Goal: Task Accomplishment & Management: Use online tool/utility

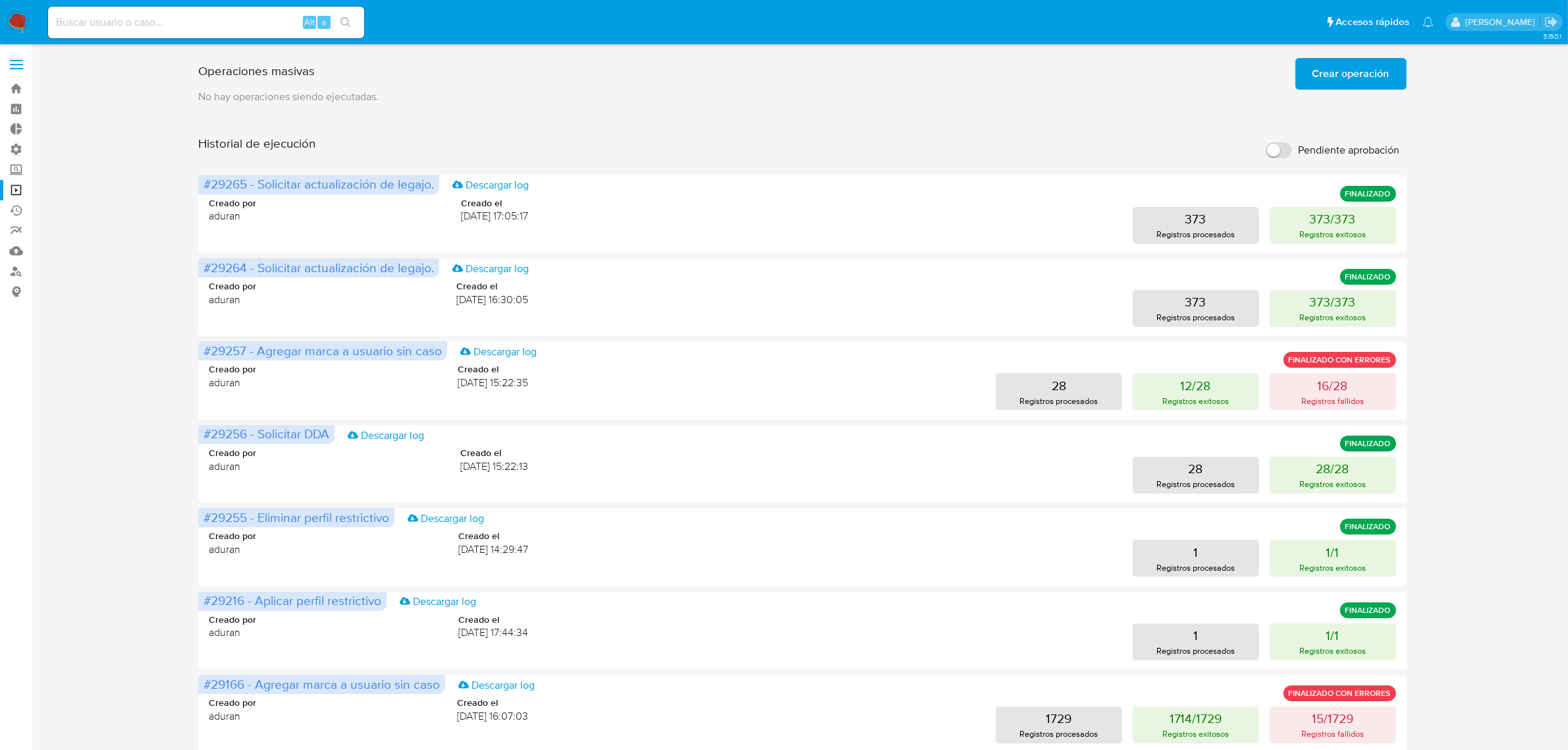
click at [206, 28] on input at bounding box center [206, 23] width 316 height 17
paste input "1075580299"
type input "1075580299"
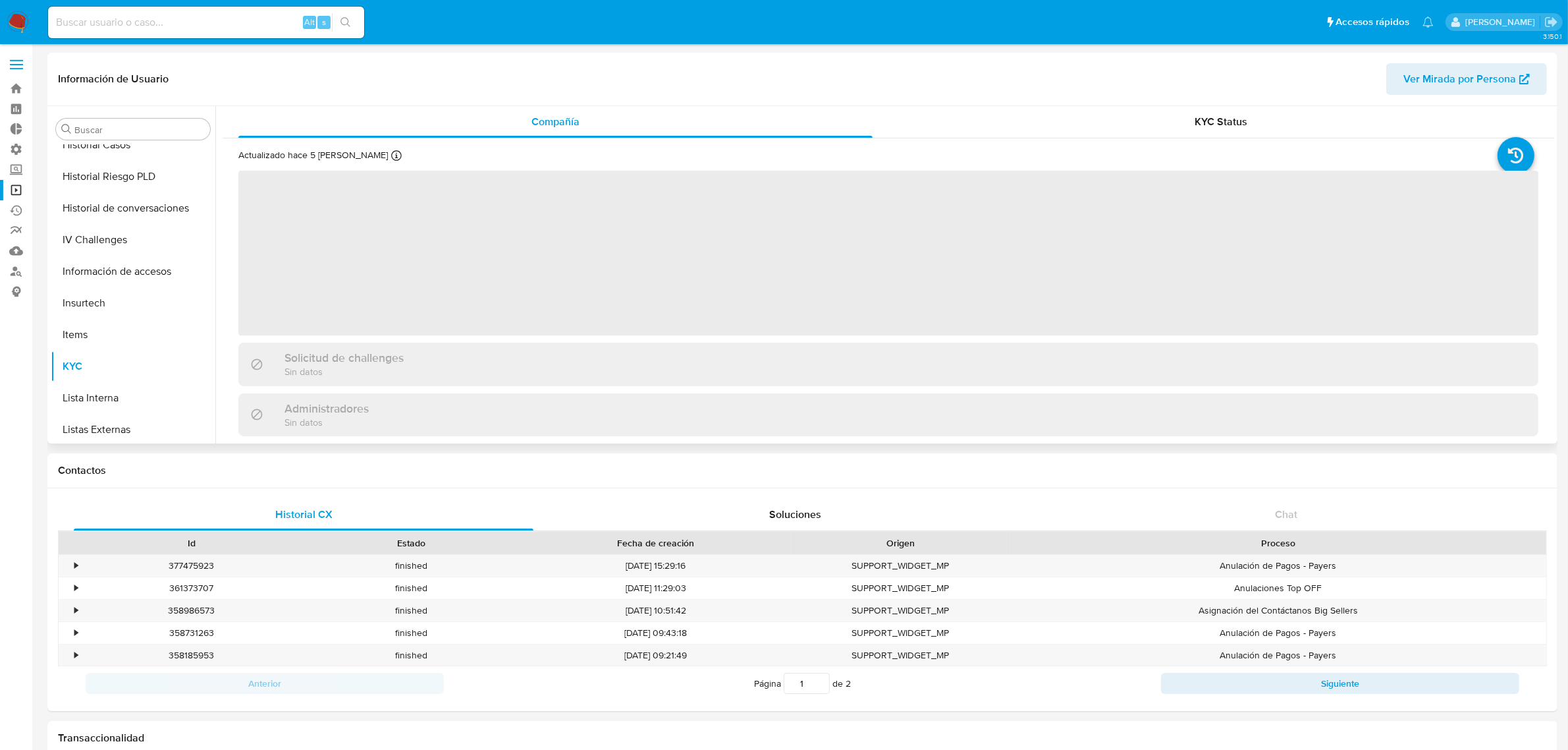
scroll to position [391, 0]
click at [1163, 130] on div "KYC Status" at bounding box center [1221, 121] width 634 height 31
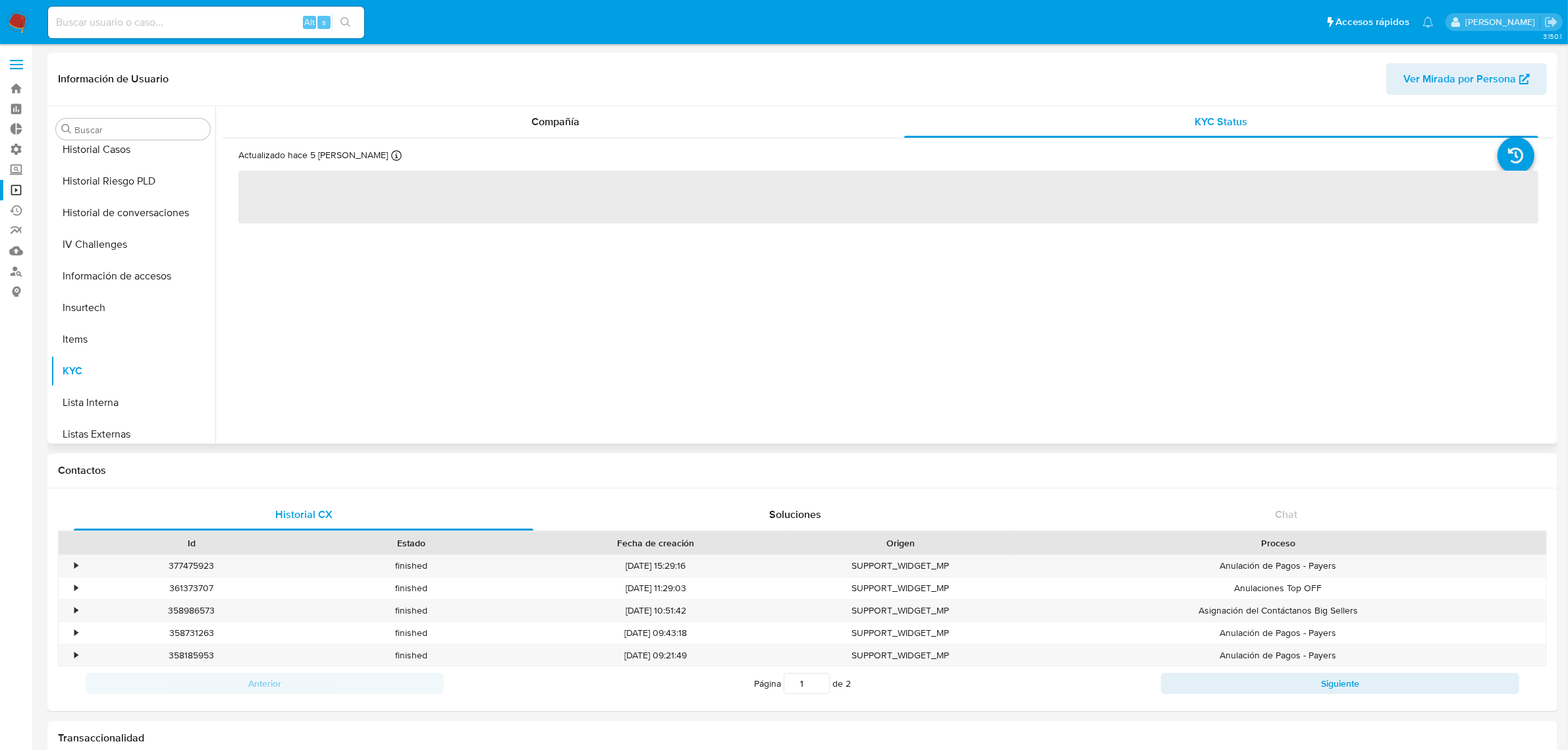
select select "10"
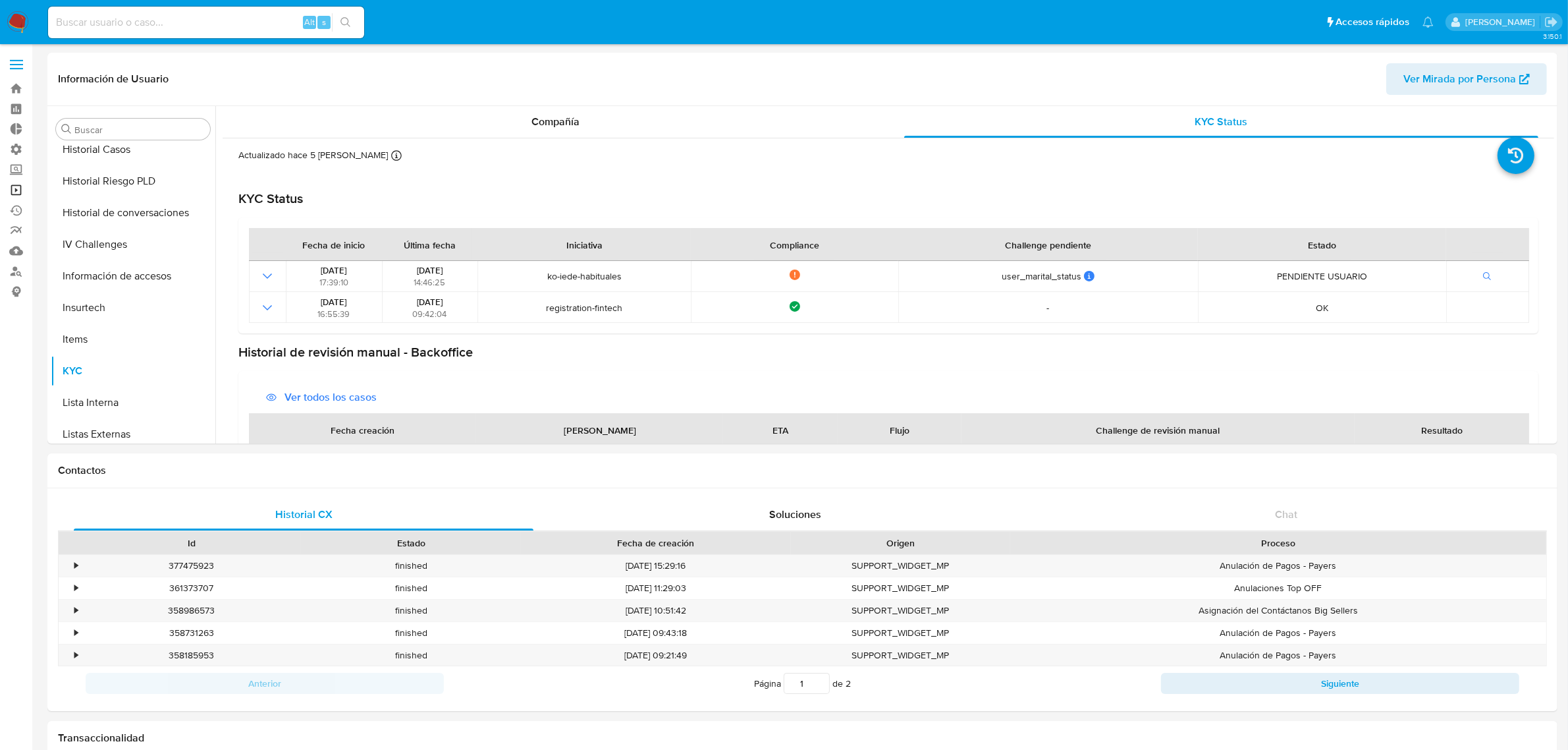
click at [20, 185] on link "Operaciones masivas" at bounding box center [78, 190] width 157 height 20
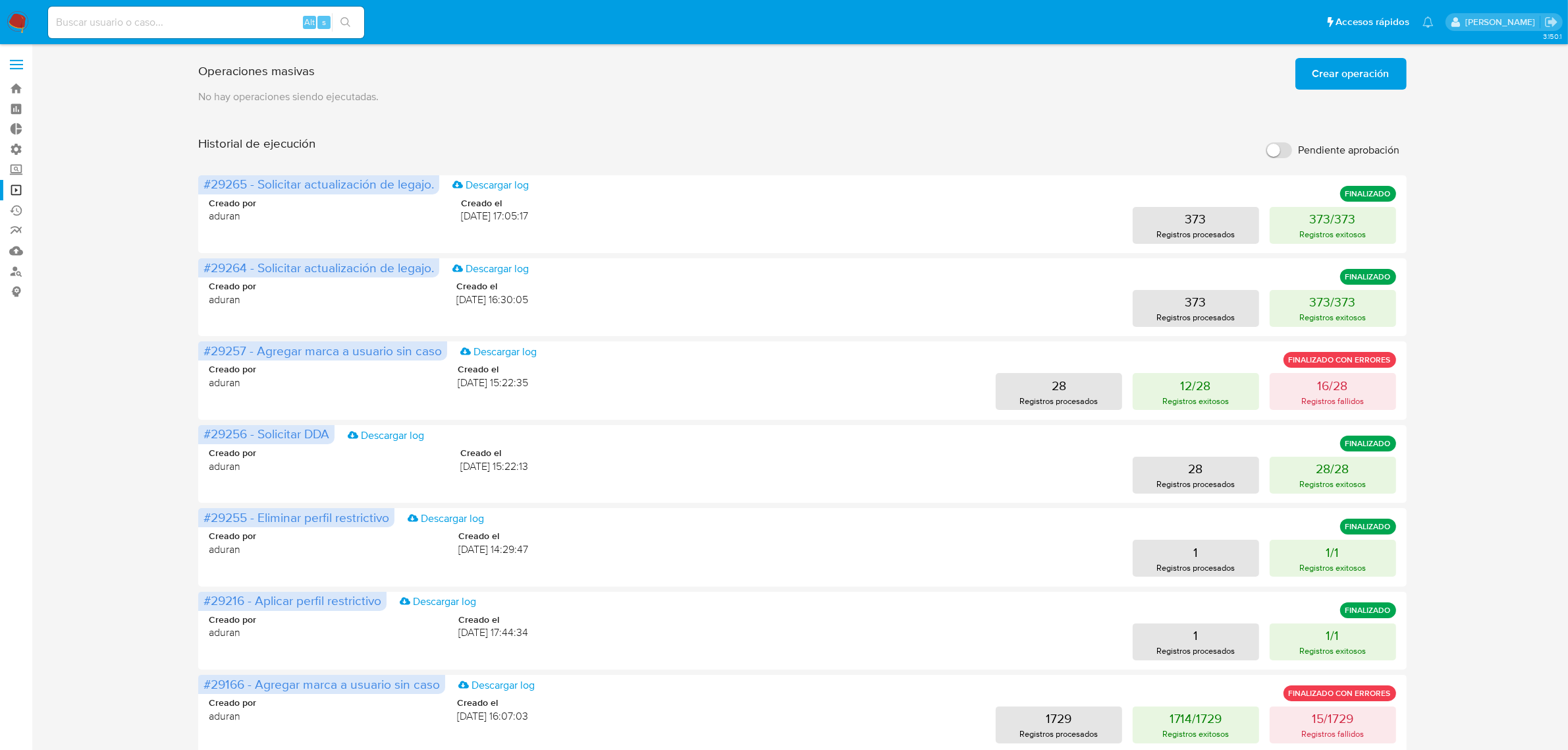
click at [1489, 475] on div "Operaciones masivas Crear operación Sólo puede haber hasta un máximo de 5 opera…" at bounding box center [803, 549] width 1510 height 992
click at [1536, 604] on div "Operaciones masivas Crear operación Sólo puede haber hasta un máximo de 5 opera…" at bounding box center [803, 549] width 1510 height 992
click at [115, 665] on div "Operaciones masivas Crear operación Sólo puede haber hasta un máximo de 5 opera…" at bounding box center [803, 549] width 1510 height 992
click at [30, 21] on nav "Pausado Ver notificaciones Alt s Accesos rápidos Presiona las siguientes teclas…" at bounding box center [784, 22] width 1568 height 44
click at [16, 31] on img at bounding box center [17, 22] width 23 height 23
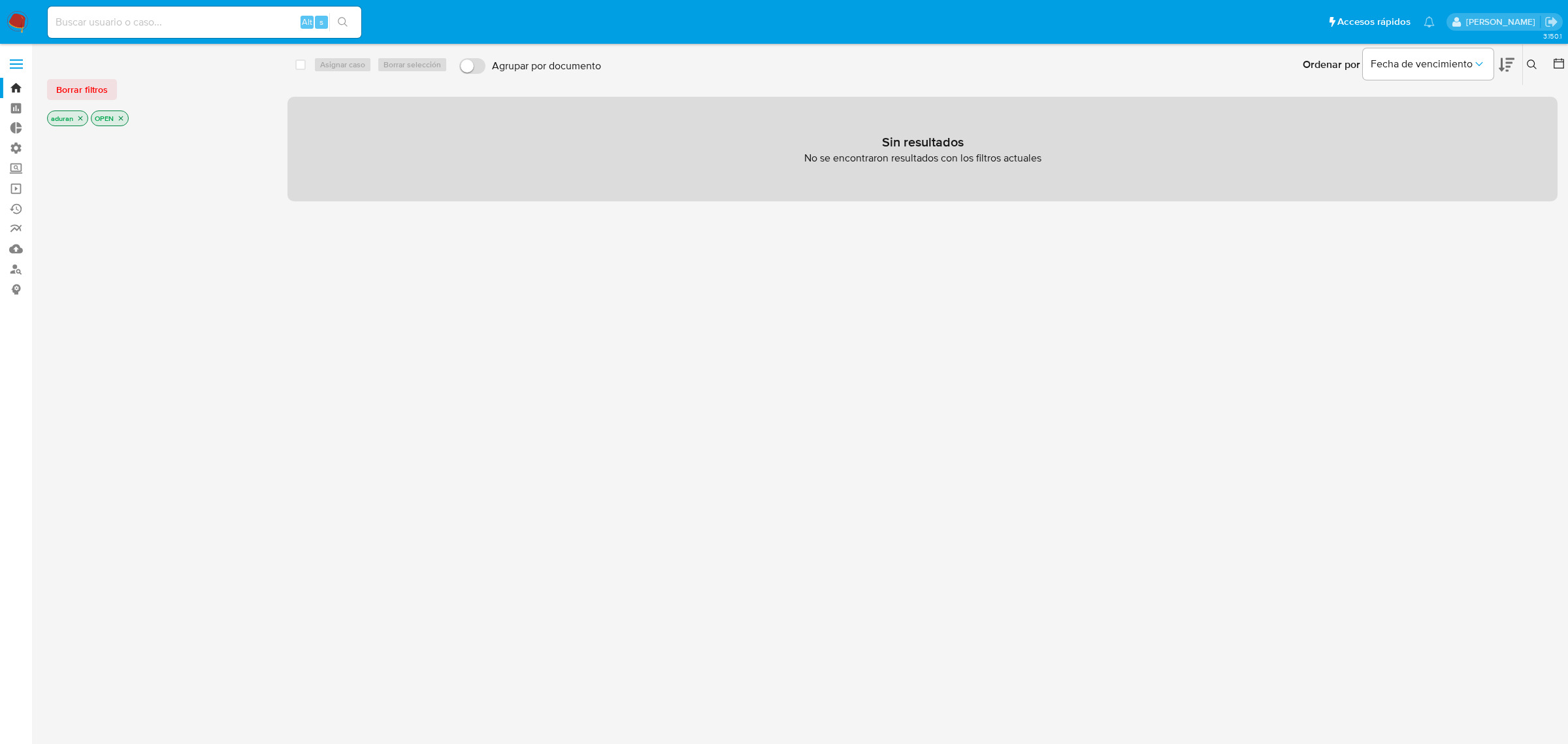
click at [76, 100] on div "Borrar filtros aduran OPEN" at bounding box center [152, 92] width 209 height 74
click at [76, 93] on span "Borrar filtros" at bounding box center [82, 89] width 51 height 19
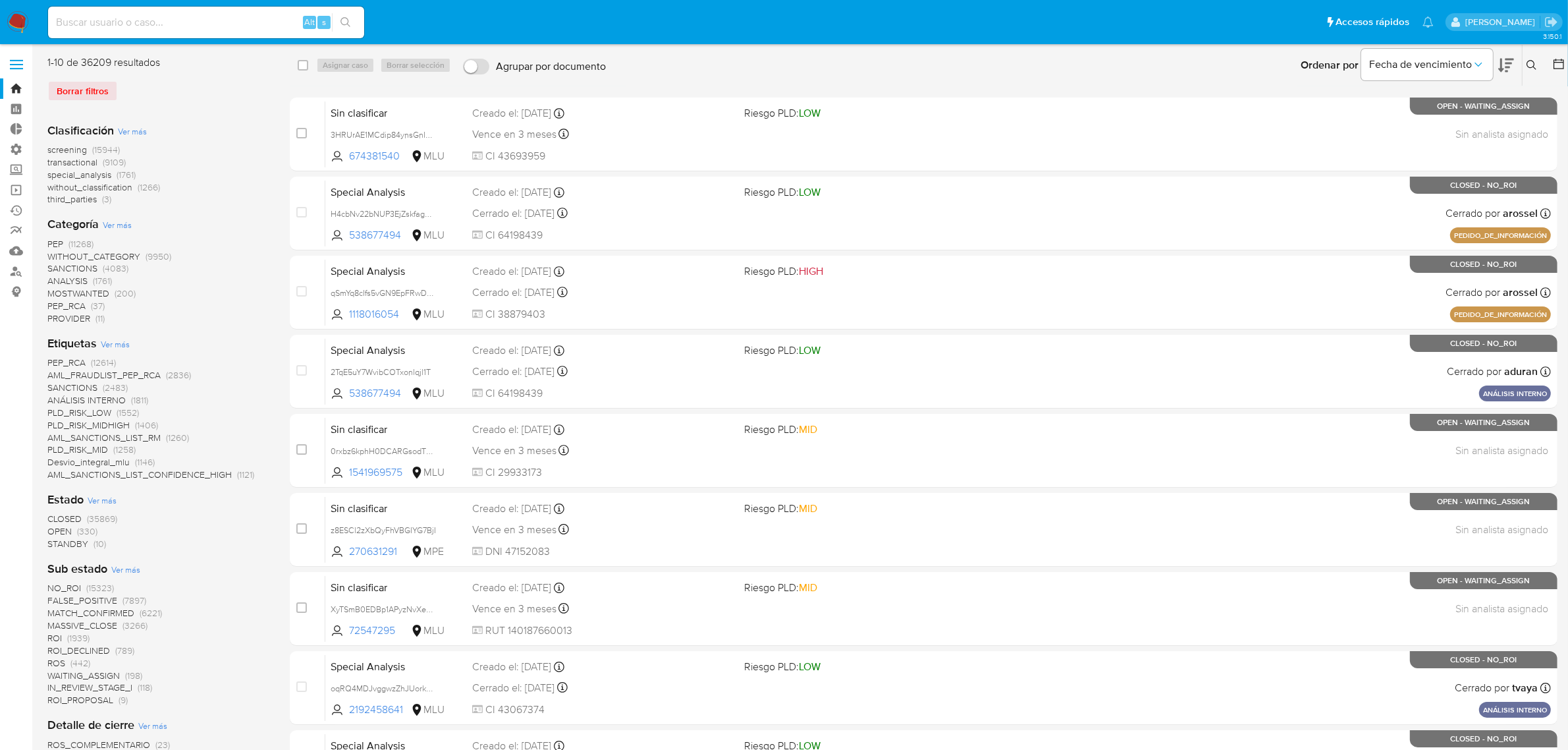
click at [1526, 69] on icon at bounding box center [1531, 65] width 10 height 10
click at [1360, 129] on div at bounding box center [1422, 115] width 222 height 31
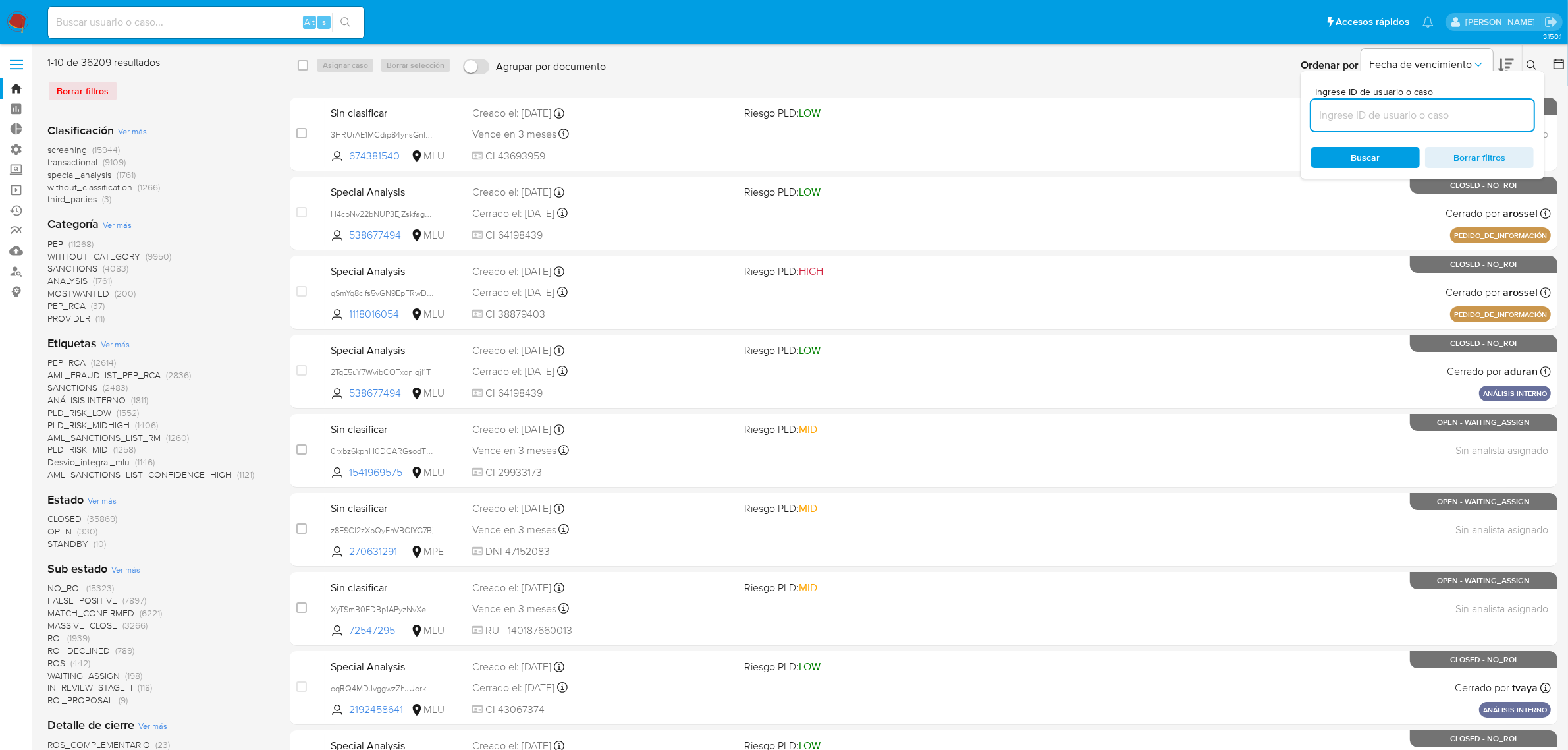
click at [1361, 119] on input at bounding box center [1422, 115] width 222 height 17
paste input "YDIrxdzQc0WAZr4kVTKgLZFY"
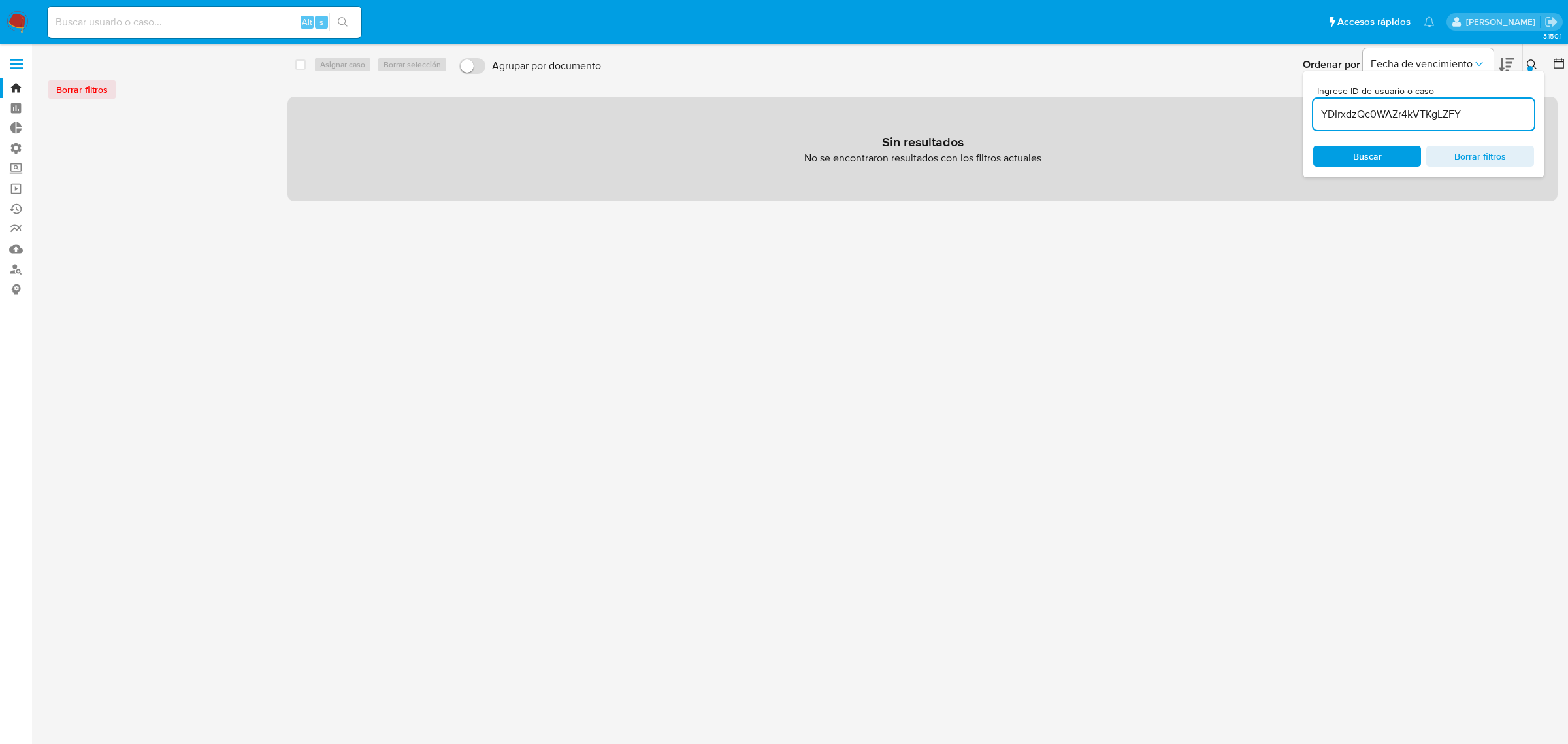
click at [1500, 115] on input "YDIrxdzQc0WAZr4kVTKgLZFY" at bounding box center [1423, 114] width 221 height 17
type input "YDIrxdzQc0WAZr4kVTKgLZFY"
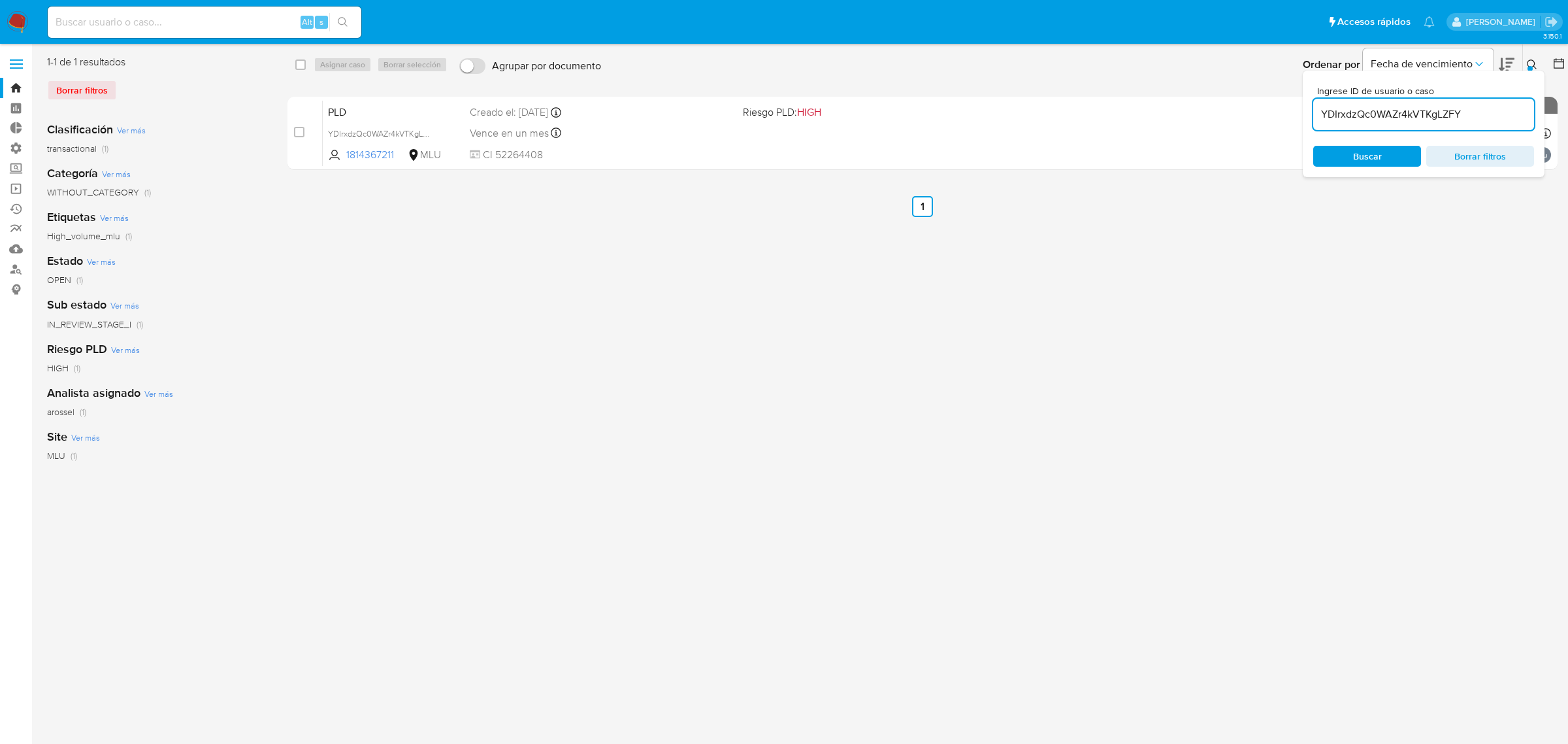
click at [893, 314] on div "select-all-cases-checkbox Asignar caso Borrar selección Agrupar por documento O…" at bounding box center [922, 337] width 1270 height 564
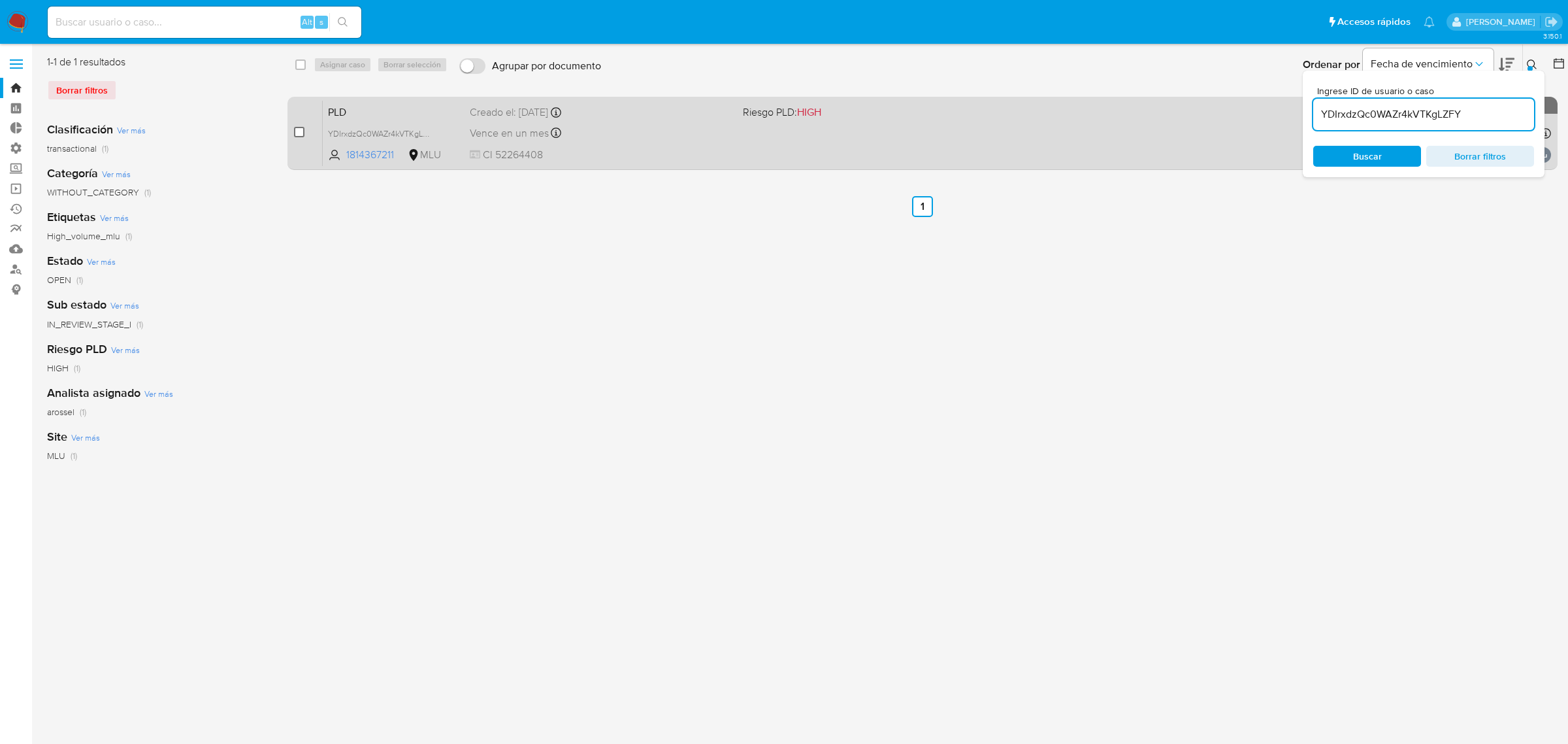
click at [301, 131] on input "checkbox" at bounding box center [298, 131] width 10 height 10
checkbox input "true"
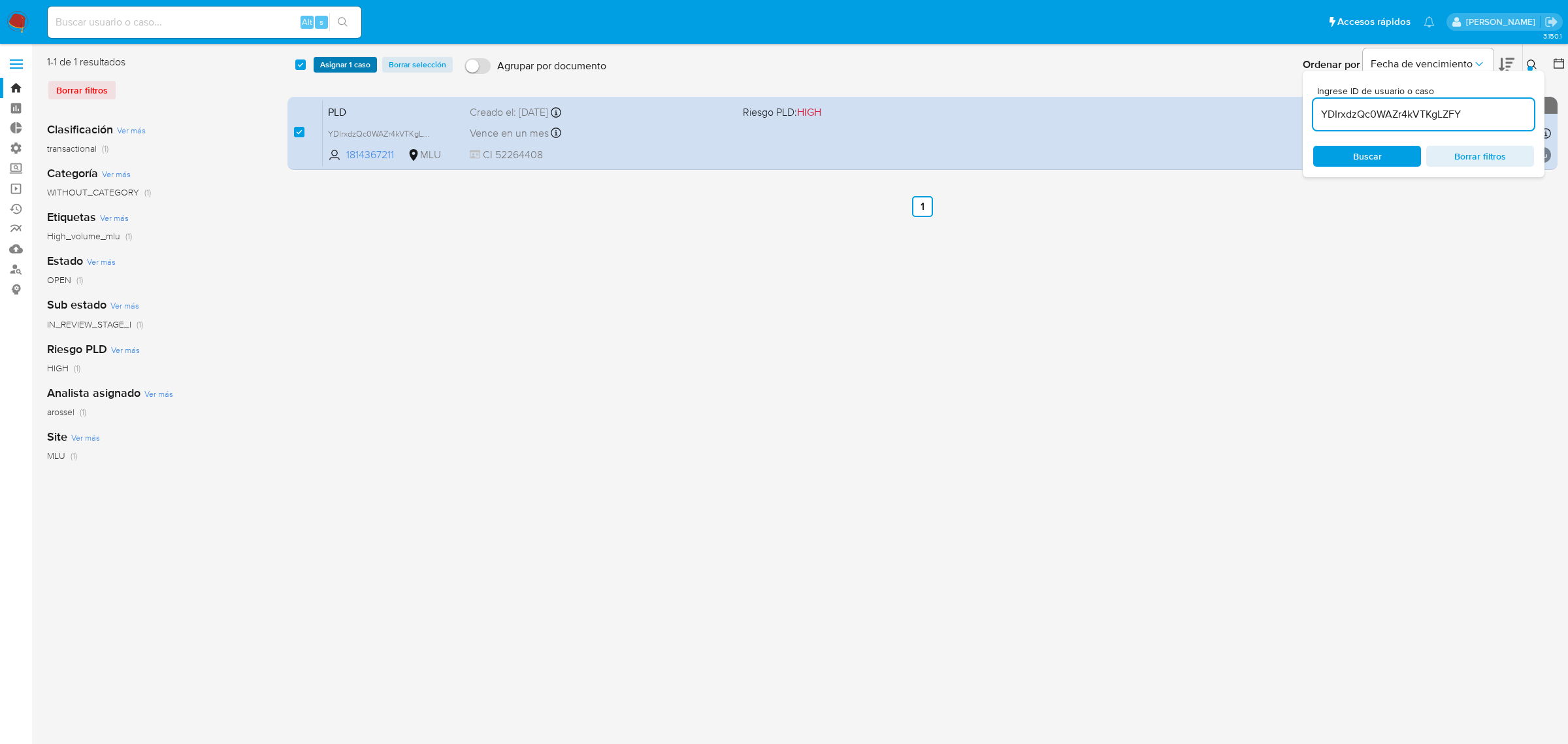
click at [337, 65] on span "Asignar 1 caso" at bounding box center [345, 65] width 51 height 13
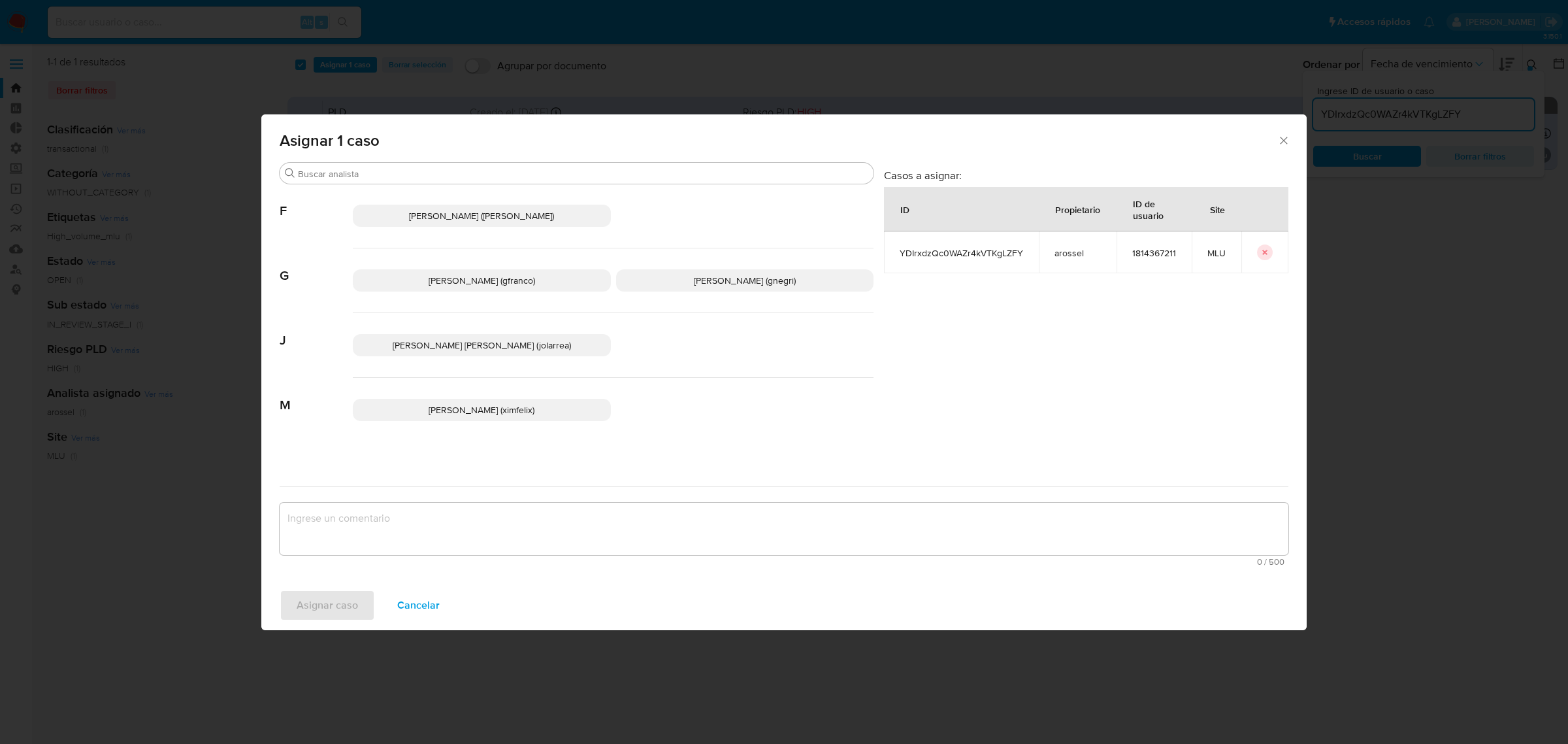
scroll to position [165, 0]
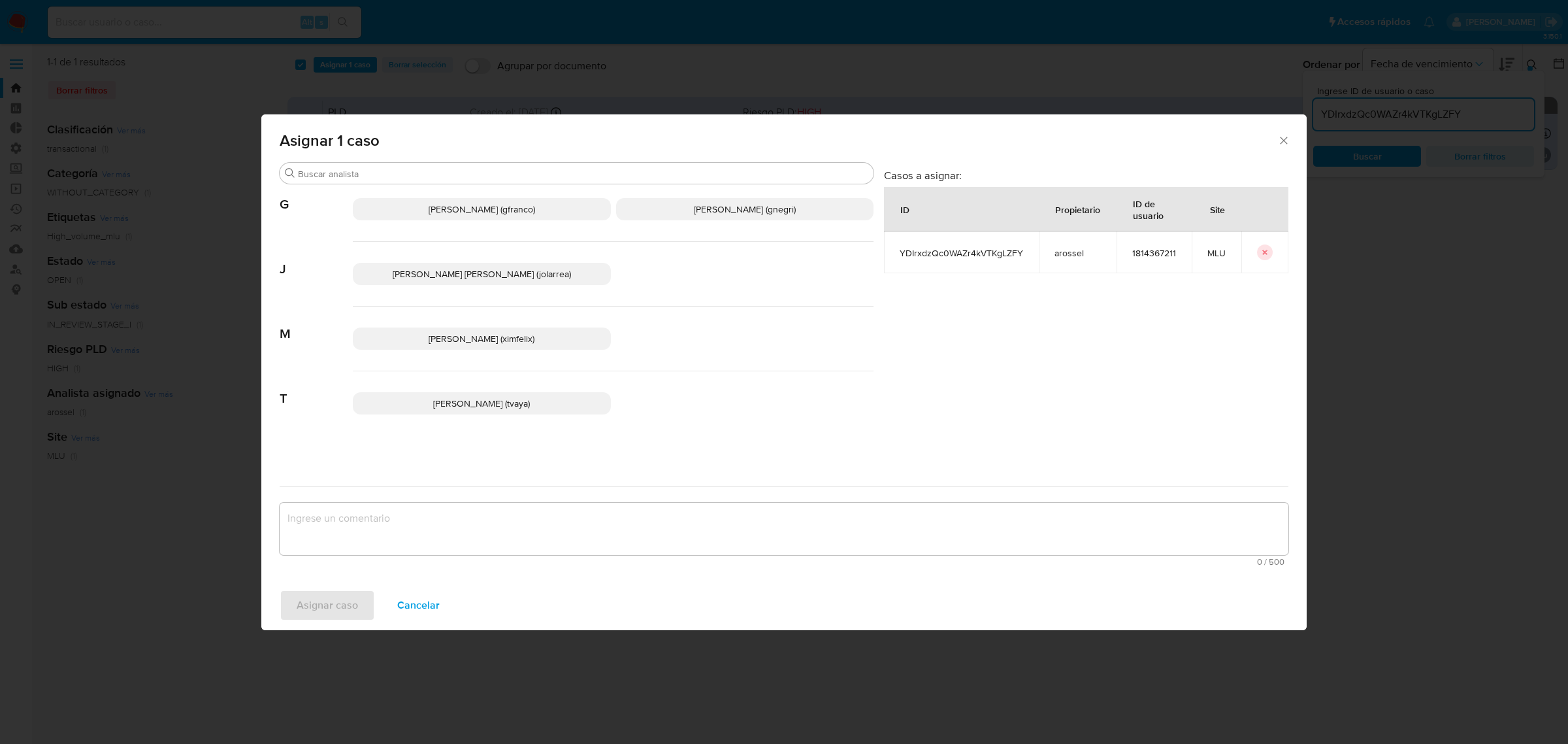
click at [502, 334] on span "Maria Ximena Felix (ximfelix)" at bounding box center [481, 338] width 106 height 13
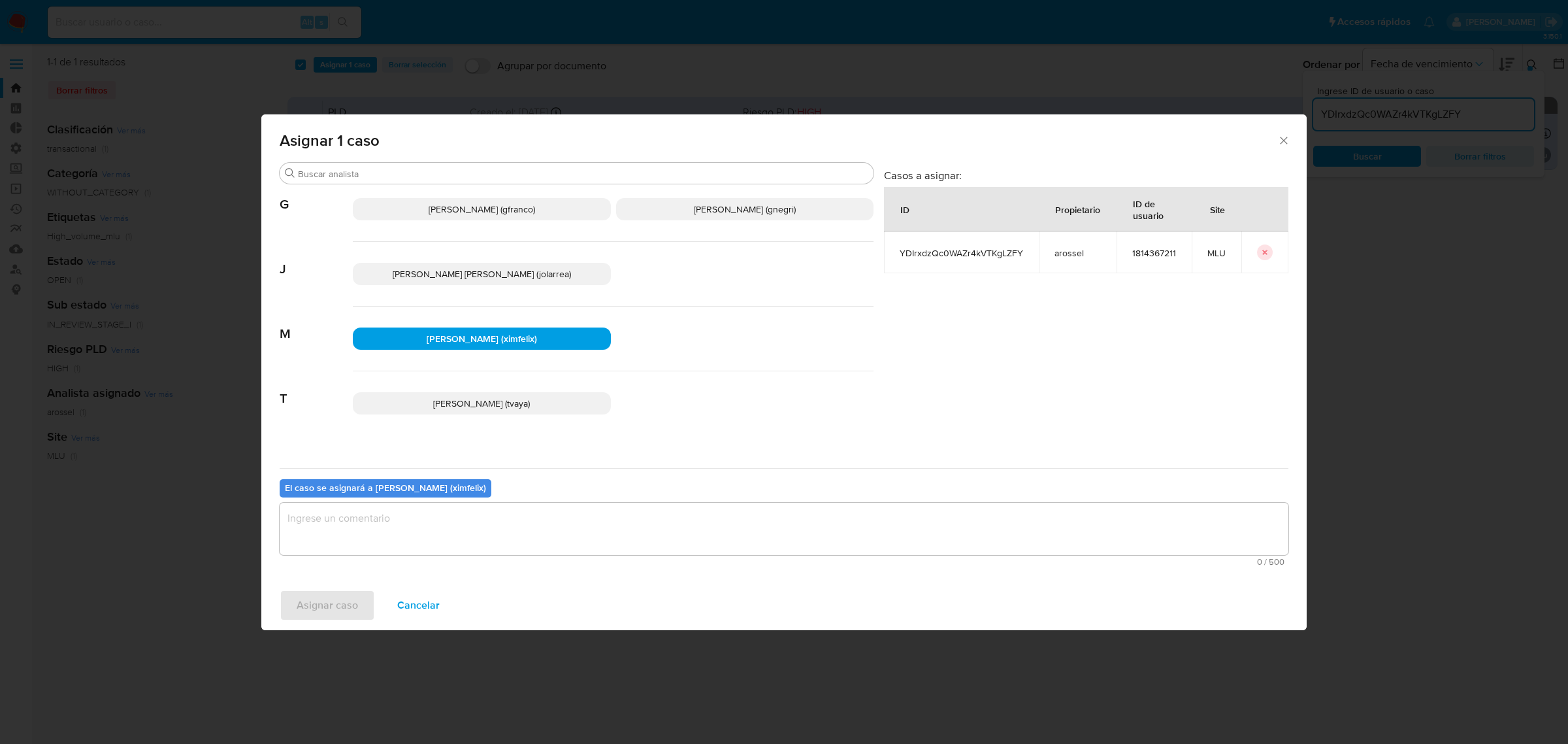
click at [424, 535] on textarea "assign-modal" at bounding box center [784, 528] width 1009 height 52
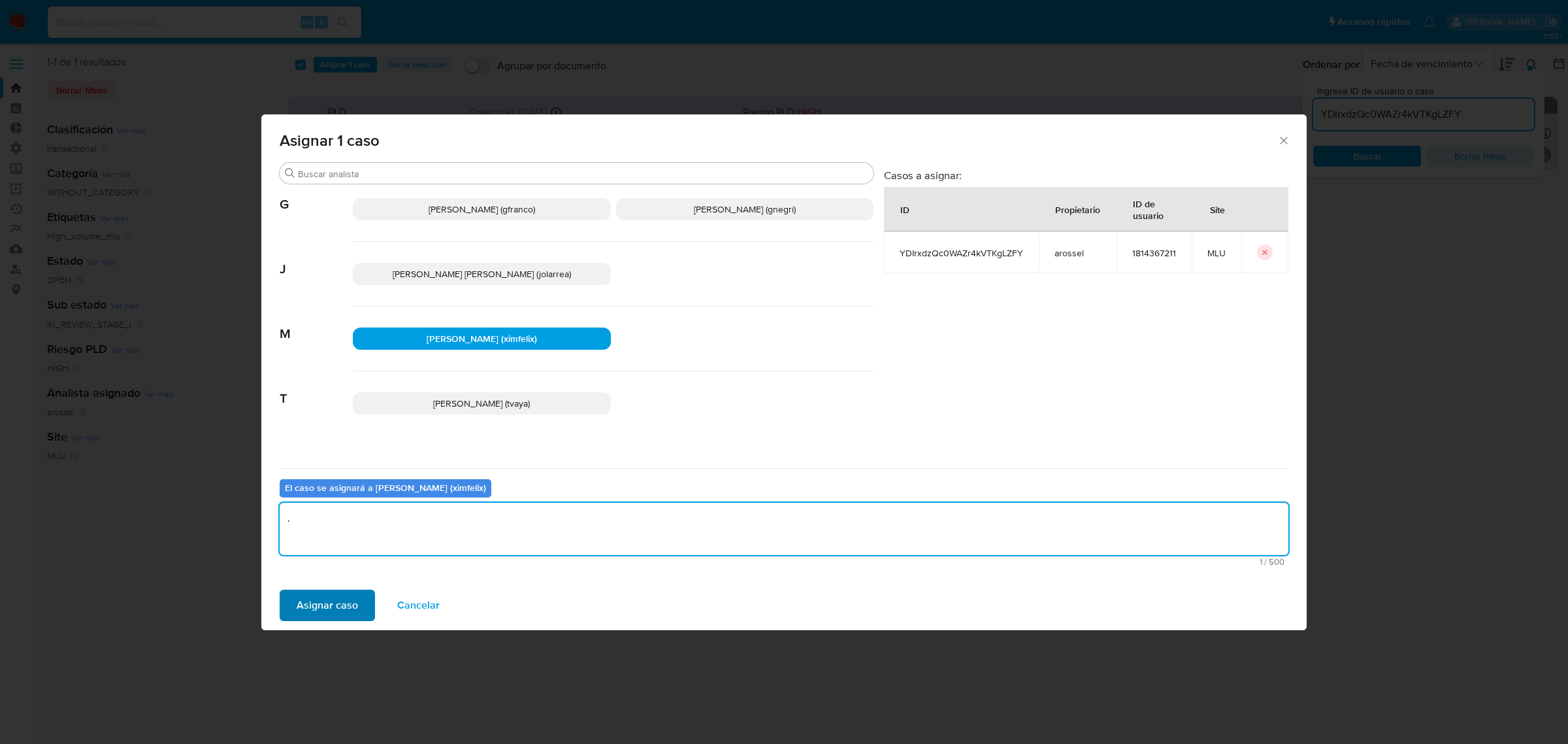
type textarea "."
click at [350, 610] on span "Asignar caso" at bounding box center [327, 605] width 61 height 29
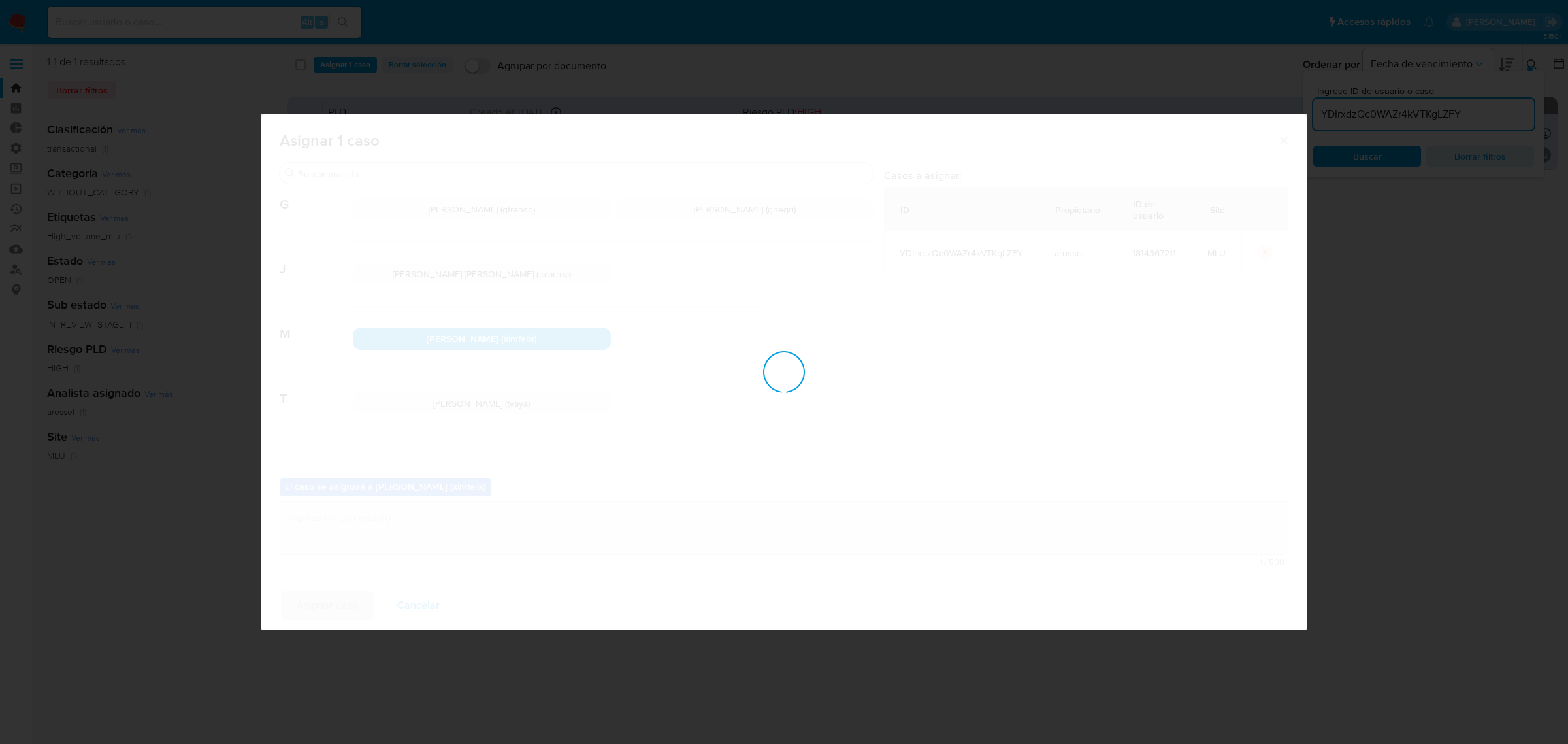
checkbox input "false"
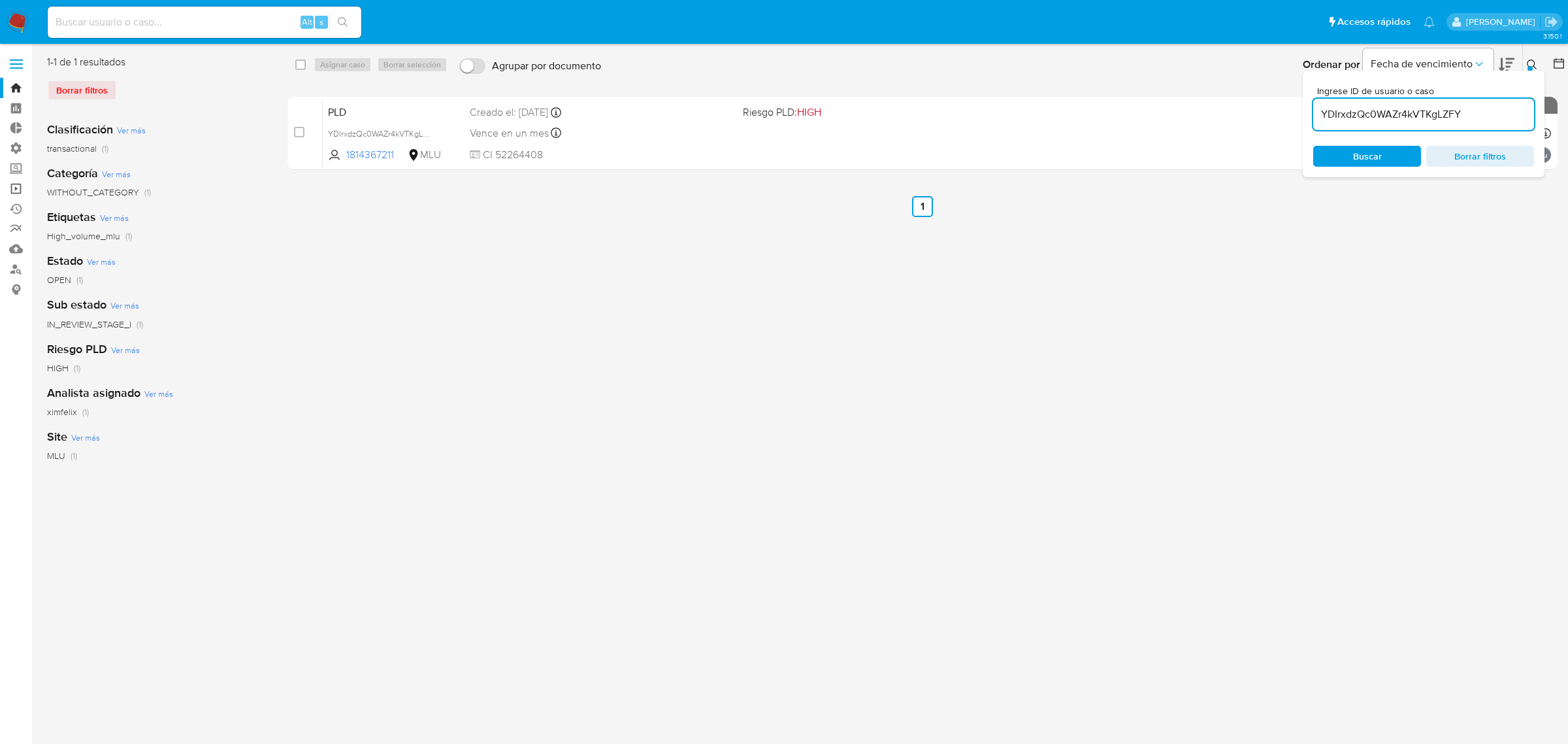
click at [5, 181] on link "Operaciones masivas" at bounding box center [78, 189] width 155 height 20
